Goal: Check status: Check status

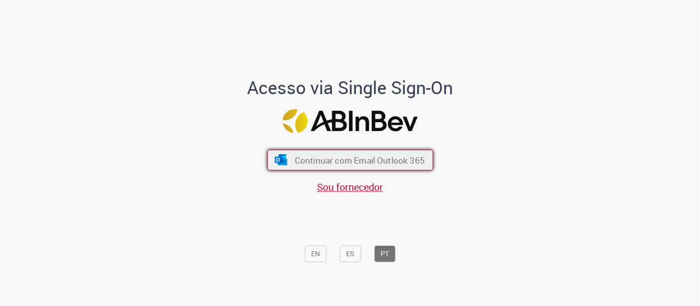
click at [387, 157] on span "Continuar com Email Outlook 365" at bounding box center [359, 159] width 130 height 11
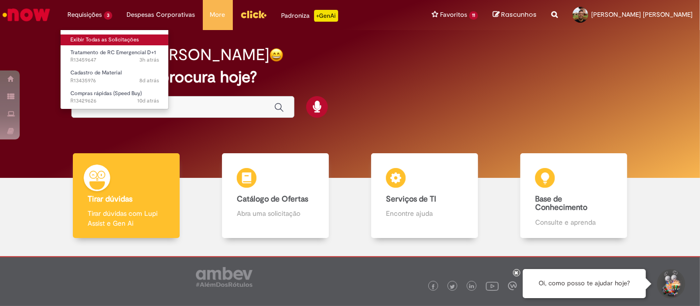
click at [107, 35] on link "Exibir Todas as Solicitações" at bounding box center [115, 39] width 108 height 11
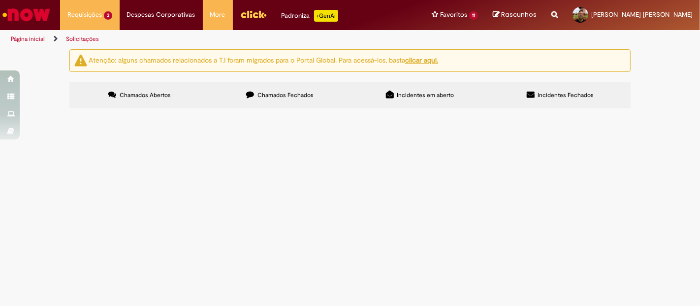
click at [0, 0] on span "Tratamento de RC Emergencial D+1" at bounding box center [0, 0] width 0 height 0
click at [0, 0] on span "R13459647" at bounding box center [0, 0] width 0 height 0
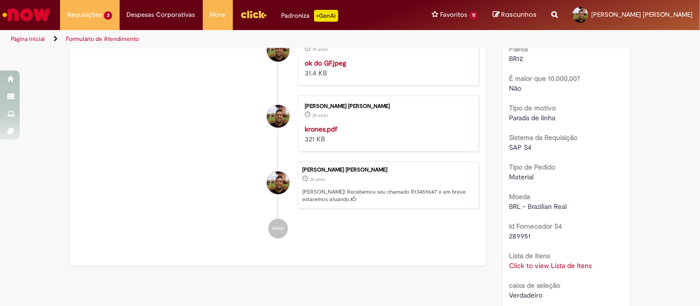
scroll to position [318, 0]
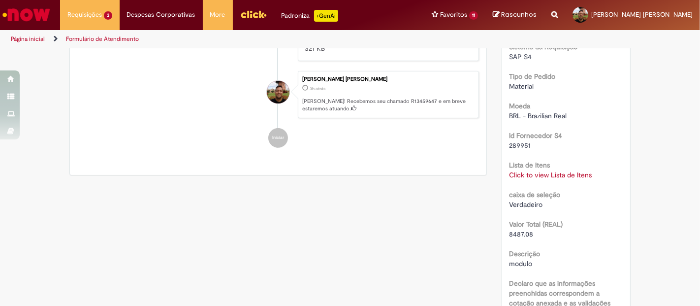
click at [540, 175] on link "Click to view Lista de Itens" at bounding box center [550, 174] width 83 height 9
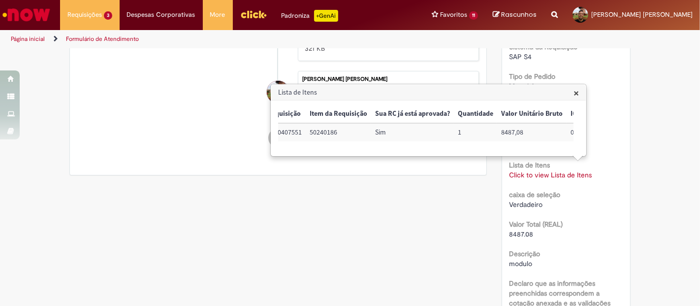
scroll to position [0, 0]
click at [576, 95] on span "×" at bounding box center [575, 92] width 5 height 13
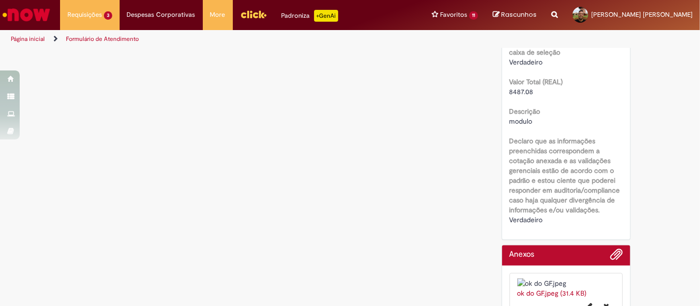
scroll to position [415, 0]
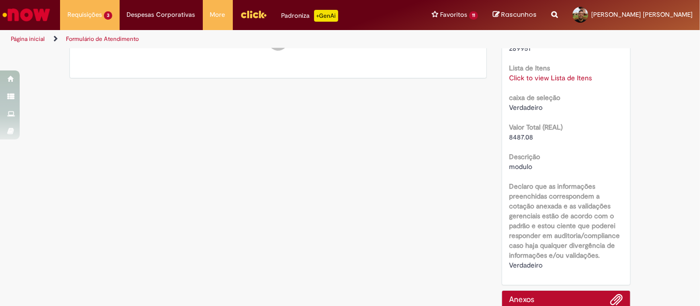
click at [547, 77] on link "Click to view Lista de Itens" at bounding box center [550, 77] width 83 height 9
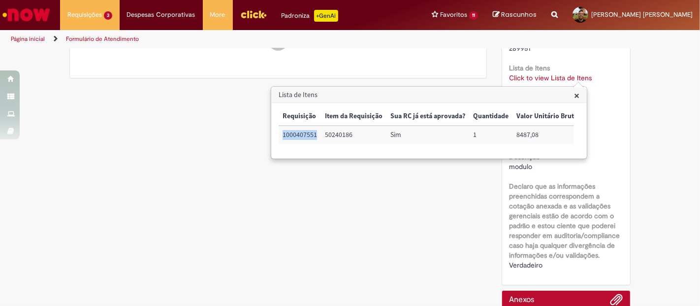
drag, startPoint x: 283, startPoint y: 135, endPoint x: 316, endPoint y: 139, distance: 33.8
click at [316, 139] on td "1000407551" at bounding box center [300, 135] width 42 height 18
copy td "1000407551"
click at [246, 196] on div "Verificar Código [PERSON_NAME] Aguardando Aprovação Aguardando atendimento Em a…" at bounding box center [350, 33] width 576 height 799
click at [577, 94] on span "×" at bounding box center [576, 95] width 5 height 13
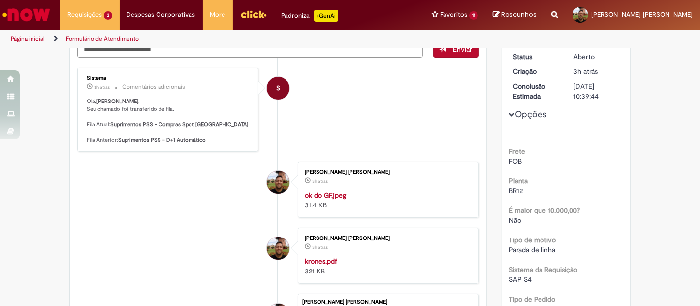
scroll to position [51, 0]
